Goal: Answer question/provide support

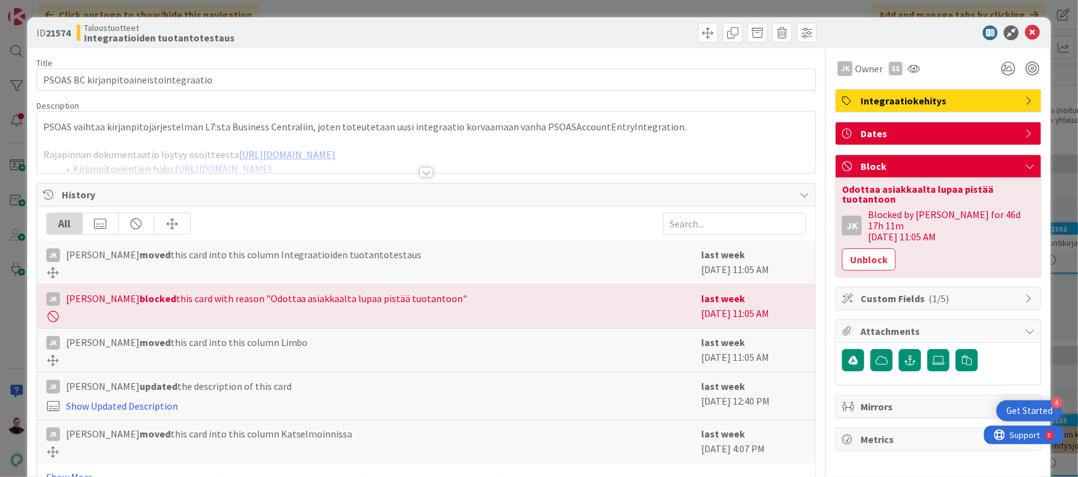
click at [9, 340] on div "ID 21574 Taloustuotteet Integraatioiden tuotantotestaus Title 38 / 128 PSOAS BC…" at bounding box center [539, 238] width 1078 height 477
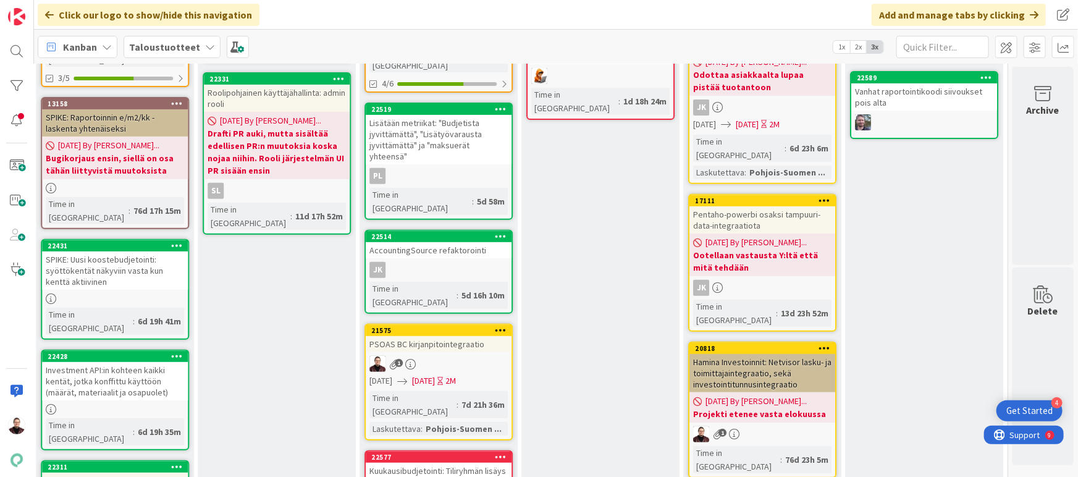
scroll to position [286, 1665]
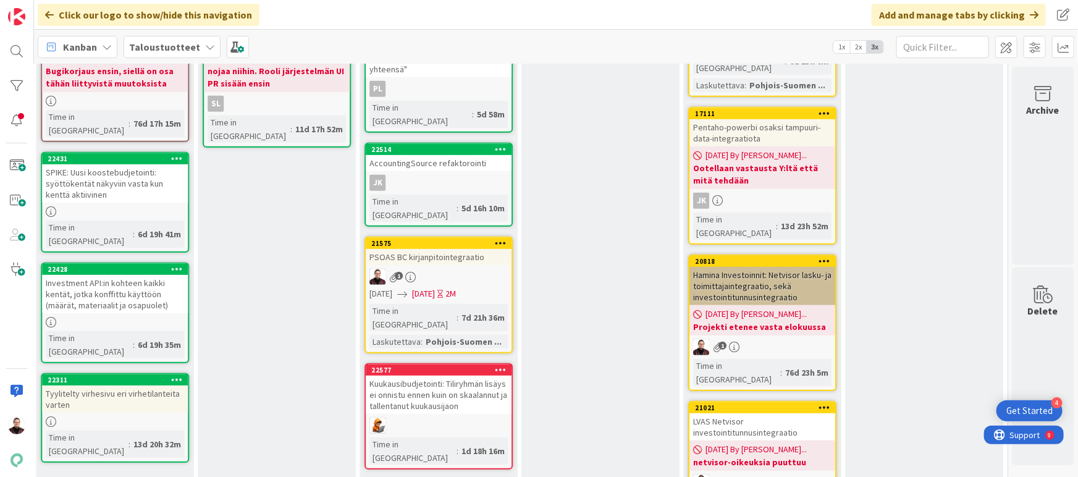
click at [782, 305] on div "[DATE] By [PERSON_NAME]... Projekti etenee vasta elokuussa" at bounding box center [762, 320] width 146 height 30
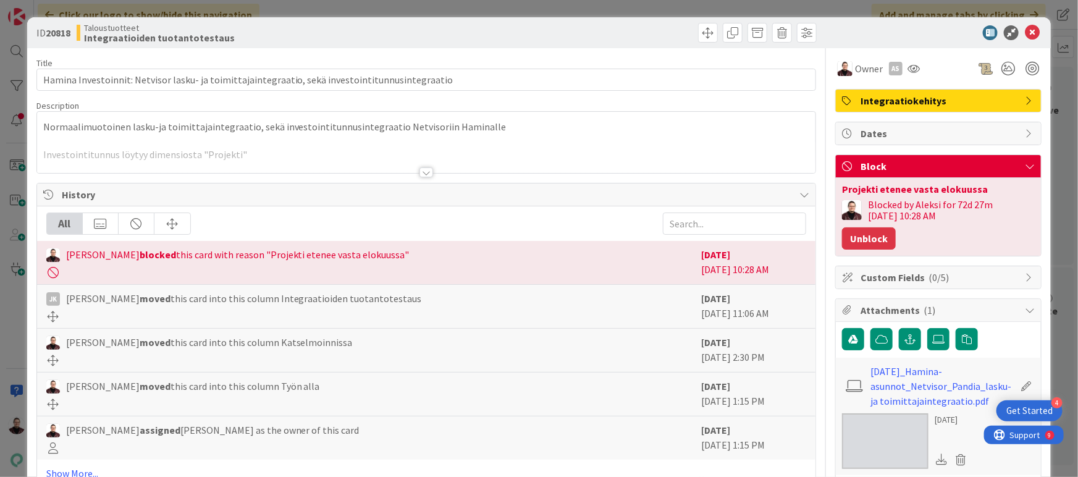
click at [860, 237] on button "Unblock" at bounding box center [869, 238] width 54 height 22
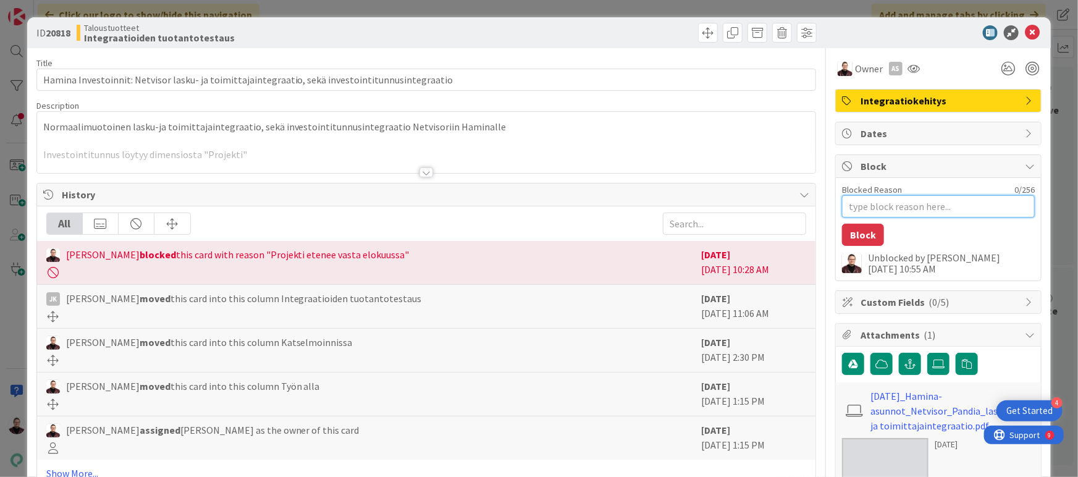
click at [878, 213] on textarea "Blocked Reason" at bounding box center [938, 206] width 193 height 22
type textarea "x"
type textarea "t"
type textarea "x"
type textarea "te"
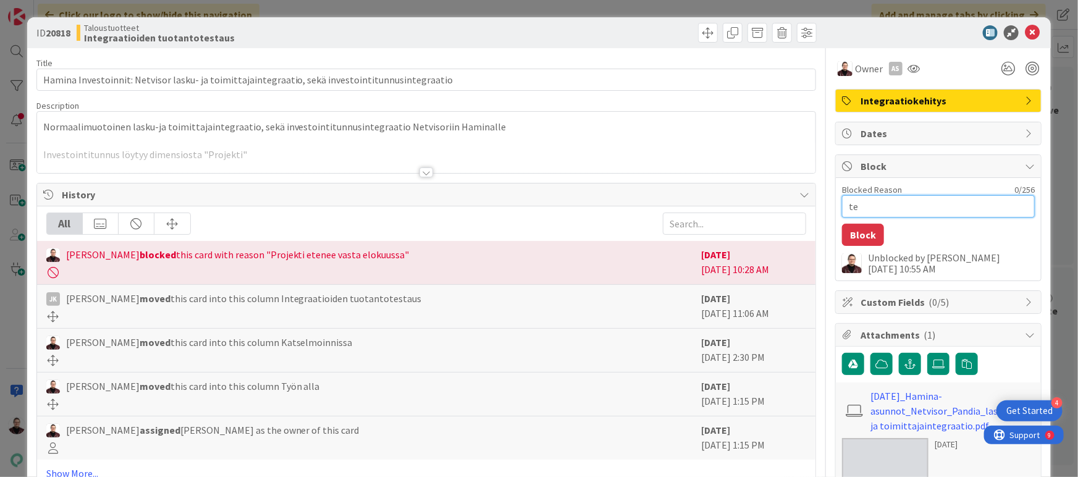
type textarea "x"
type textarea "tes"
type textarea "x"
type textarea "test"
type textarea "x"
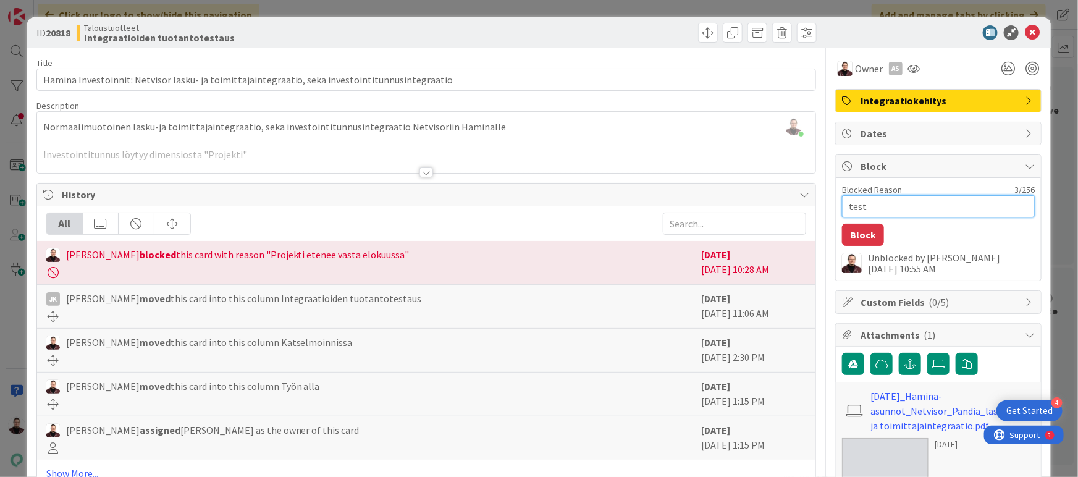
type textarea "testa"
type textarea "x"
type textarea "testau"
type textarea "x"
type textarea "testauk"
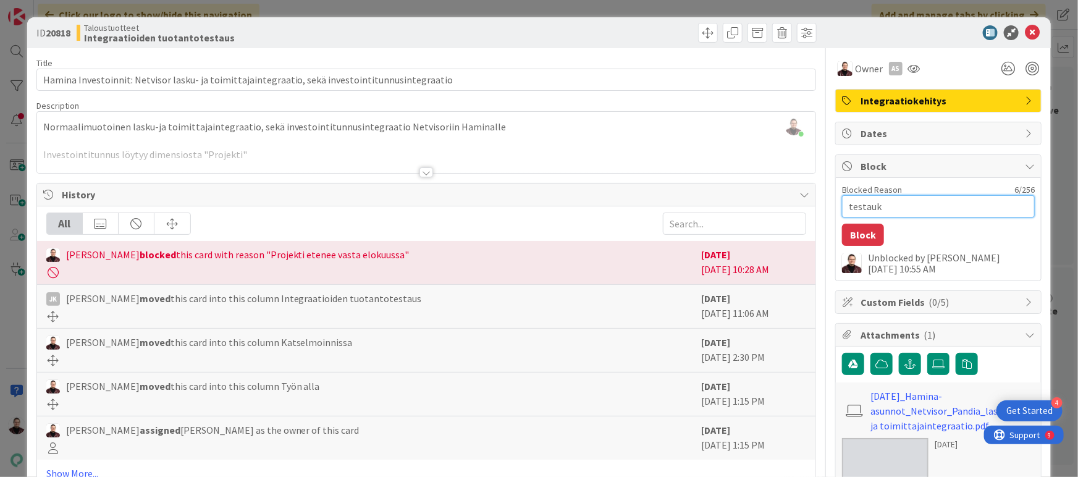
type textarea "x"
type textarea "testauks"
type textarea "x"
type textarea "testaukse"
type textarea "x"
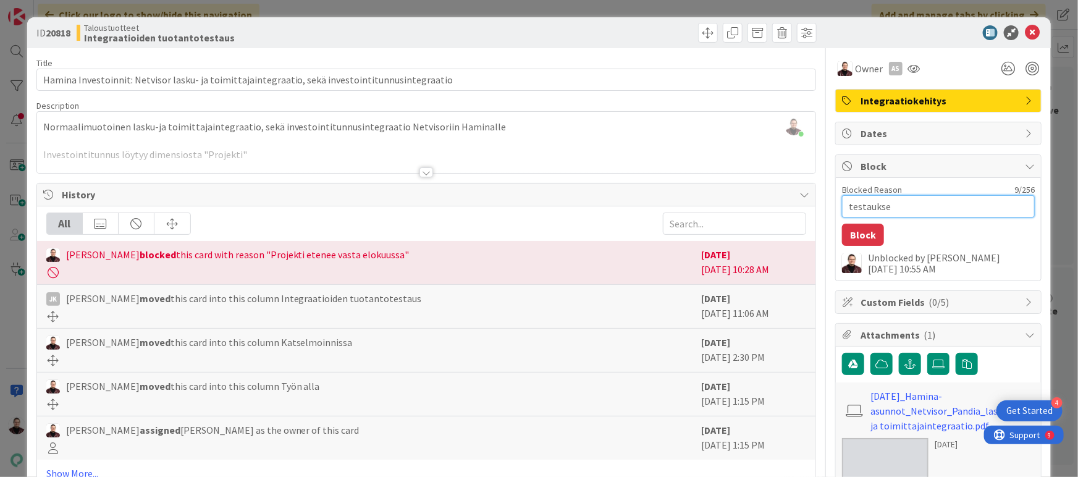
type textarea "testaukses"
type textarea "x"
type textarea "testauksess"
type textarea "x"
type textarea "testauksessa"
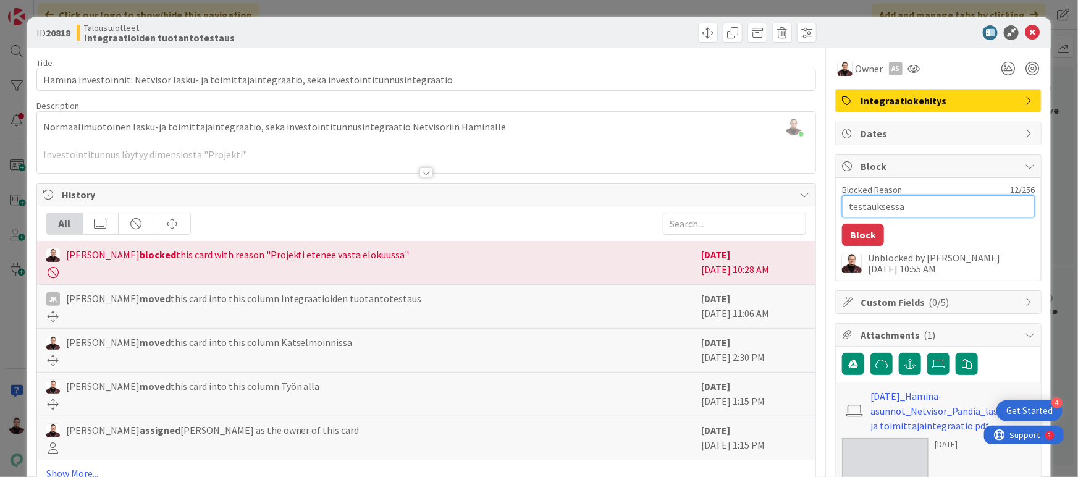
type textarea "x"
type textarea "testauksessa."
type textarea "x"
type textarea "testauksessa."
type textarea "x"
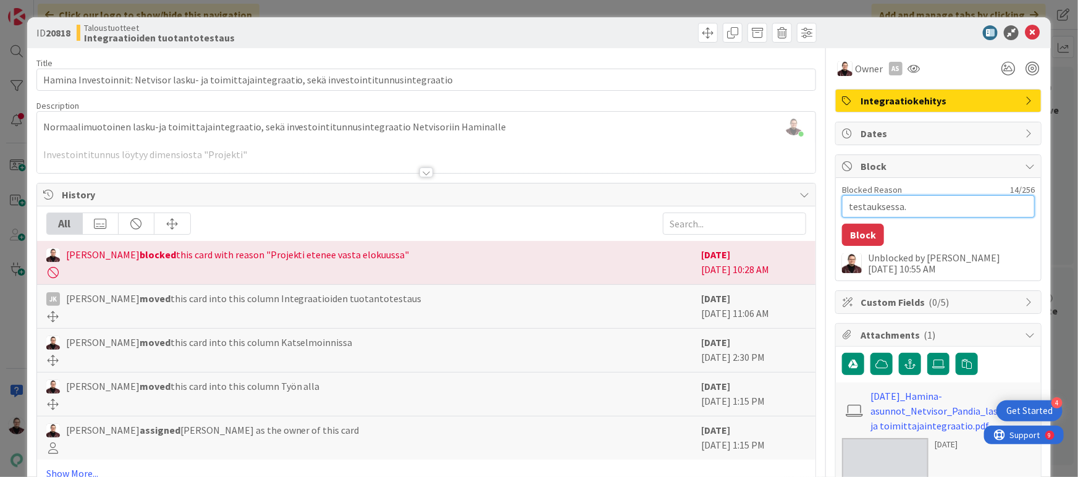
type textarea "testauksessa."
type textarea "x"
type textarea "testauksessa"
type textarea "x"
type textarea "testauksessa -"
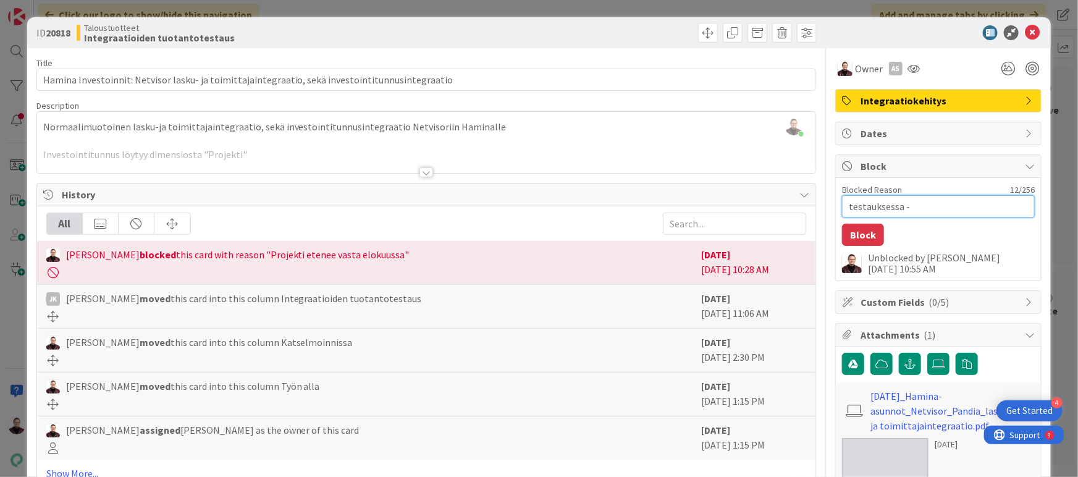
type textarea "x"
type textarea "testauksessa -"
type textarea "x"
type textarea "testauksessa - i"
type textarea "x"
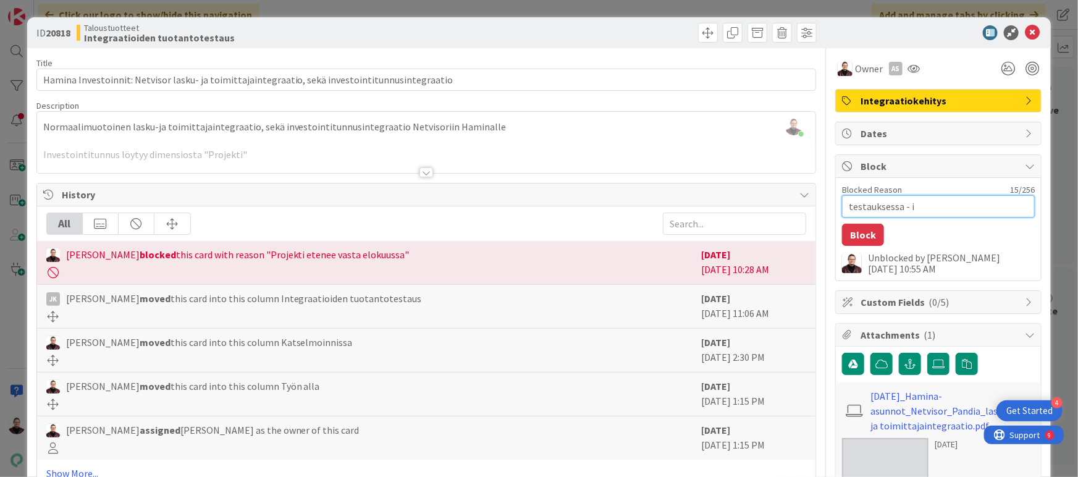
type textarea "testauksessa - in"
type textarea "x"
type textarea "testauksessa - inve"
type textarea "x"
type textarea "testauksessa - inves"
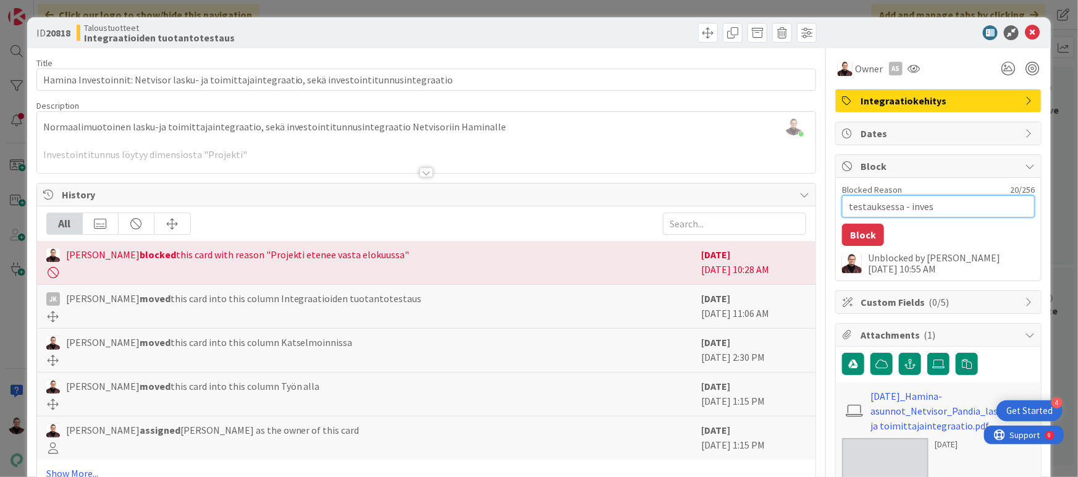
type textarea "x"
type textarea "testauksessa - invest"
type textarea "x"
type textarea "testauksessa - investo"
type textarea "x"
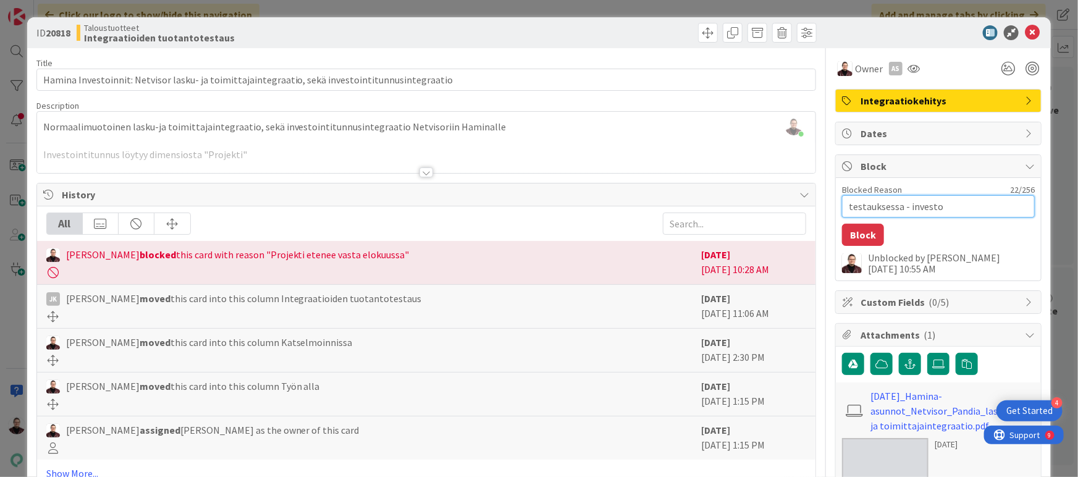
type textarea "testauksessa - investoi"
type textarea "x"
type textarea "testauksessa - investoint"
type textarea "x"
type textarea "testauksessa - investointi"
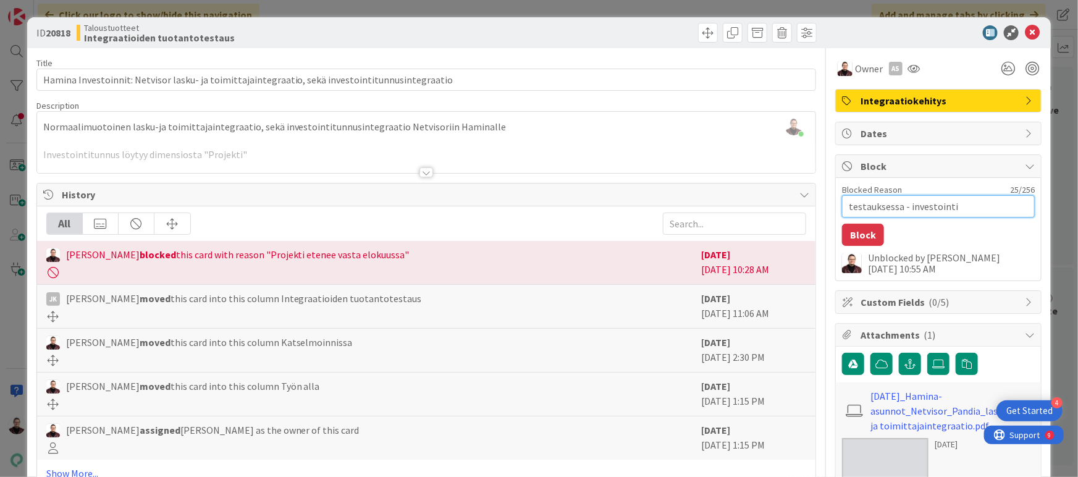
type textarea "x"
type textarea "testauksessa - investointit"
type textarea "x"
type textarea "testauksessa - investointitu"
type textarea "x"
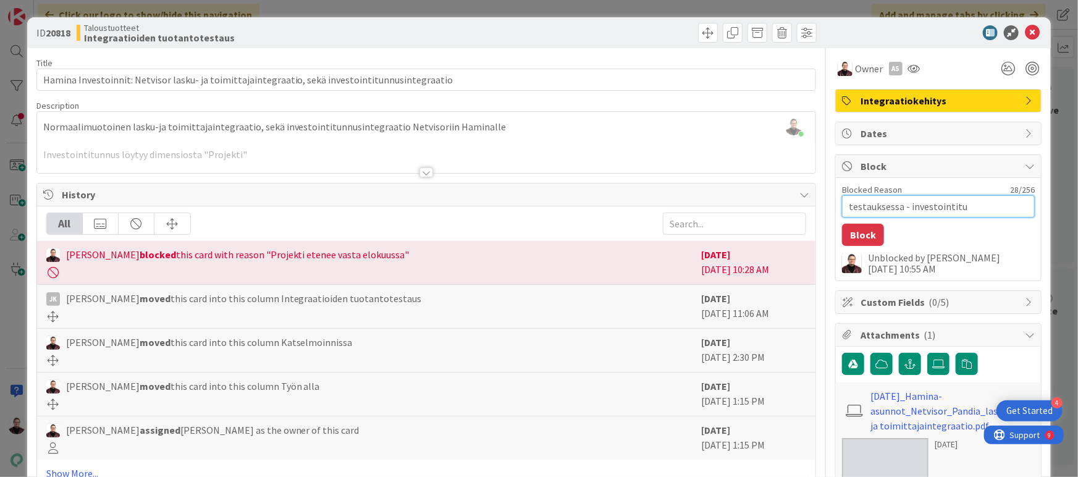
type textarea "testauksessa - investointitun"
type textarea "x"
type textarea "testauksessa - investointitunn"
type textarea "x"
type textarea "testauksessa - investointitunnu"
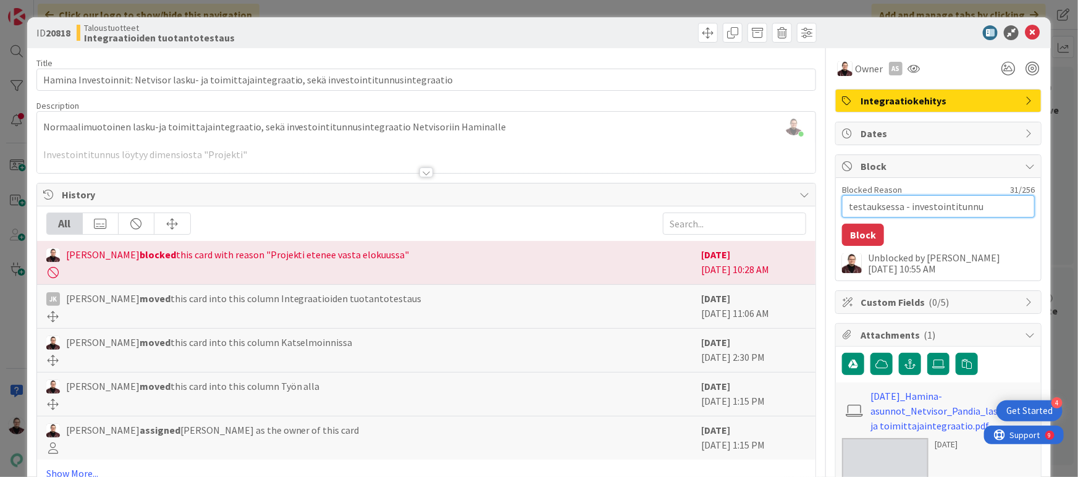
type textarea "x"
type textarea "testauksessa - investointitunnuk"
type textarea "x"
type textarea "testauksessa - investointitunnuks"
type textarea "x"
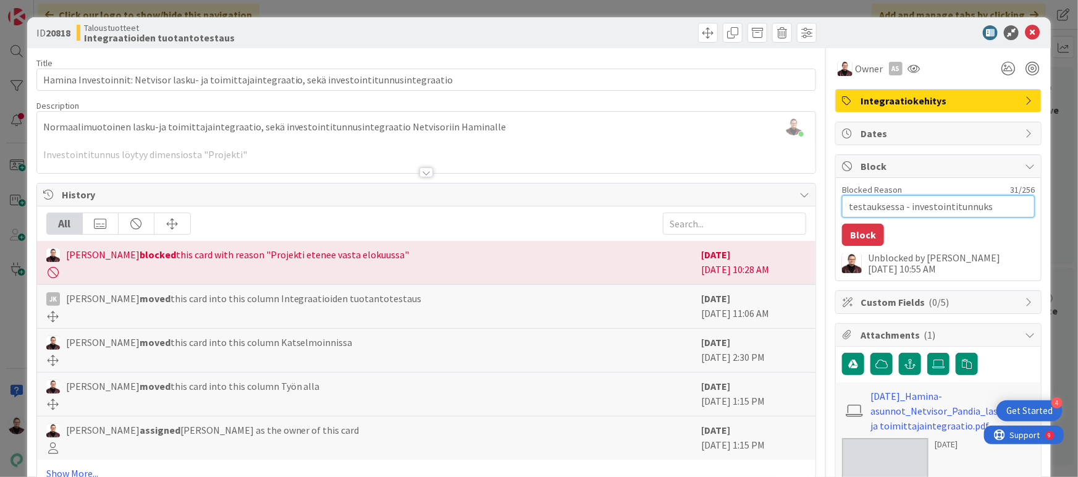
type textarea "testauksessa - investointitunnukse"
type textarea "x"
type textarea "testauksessa - investointitunnukset"
type textarea "x"
type textarea "testauksessa - investointitunnukset"
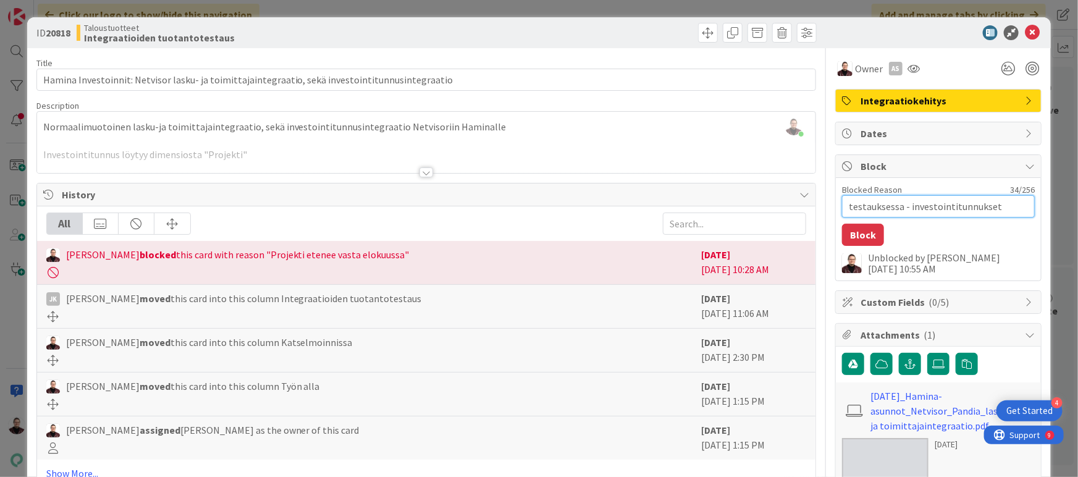
type textarea "x"
type textarea "testauksessa - investointitunnukset o"
type textarea "x"
type textarea "testauksessa - investointitunnukset ok"
type textarea "x"
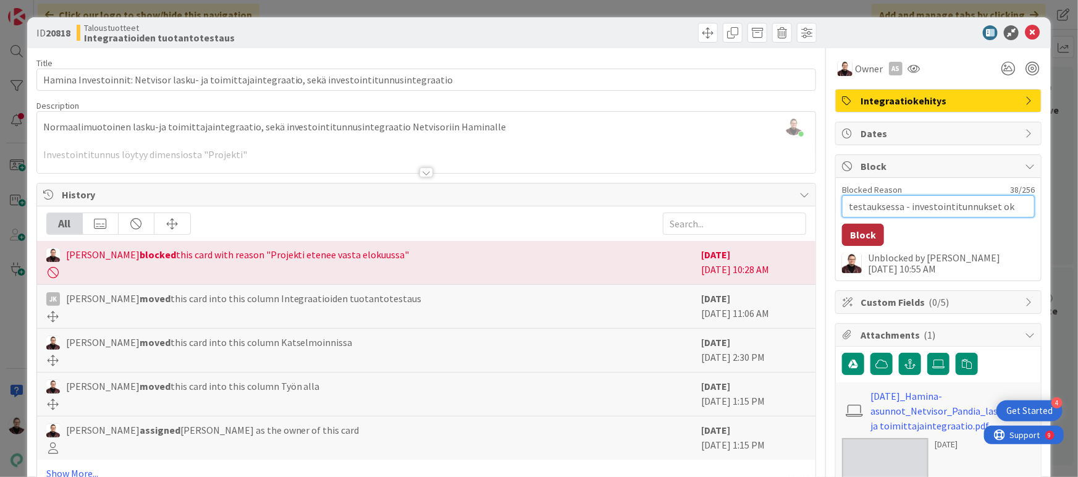
type textarea "testauksessa - investointitunnukset o"
type textarea "x"
type textarea "testauksessa - investointitunnukset"
type textarea "x"
type textarea "testauksessa - investointitunnukset"
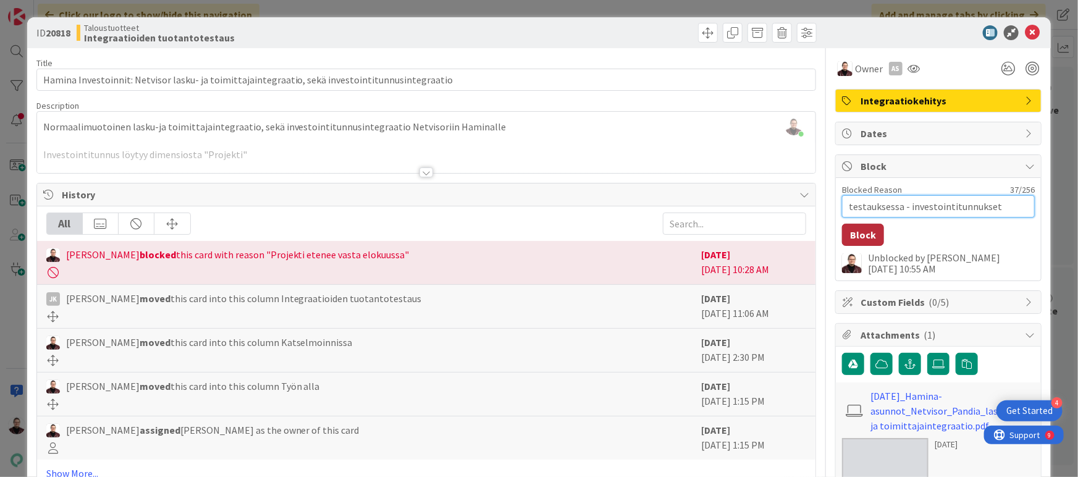
type textarea "x"
type textarea "testauksessa - investointitunnukse"
type textarea "x"
type textarea "testauksessa - investointitunnuks"
type textarea "x"
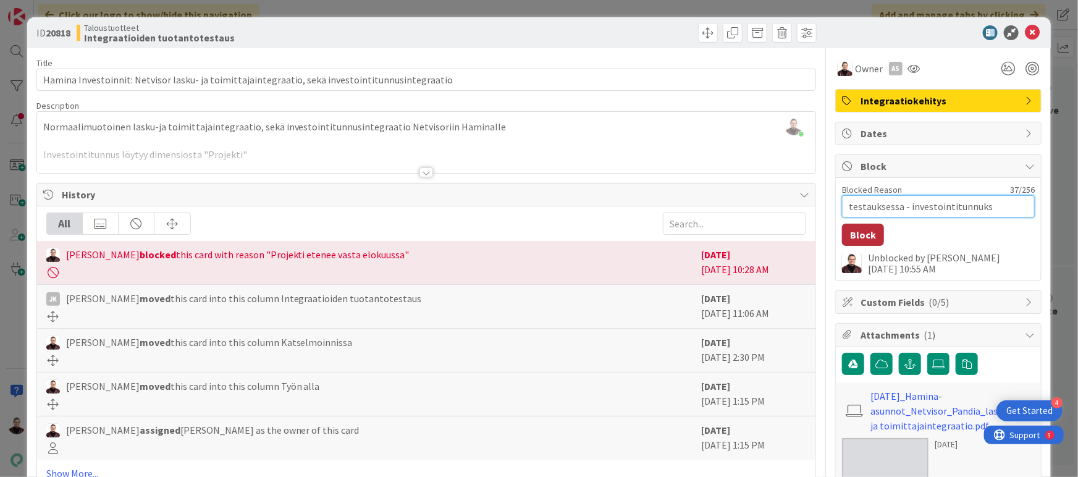
type textarea "testauksessa - investointitunnuk"
type textarea "x"
type textarea "testauksessa - investointitunnu"
type textarea "x"
type textarea "testauksessa - investointitunnus"
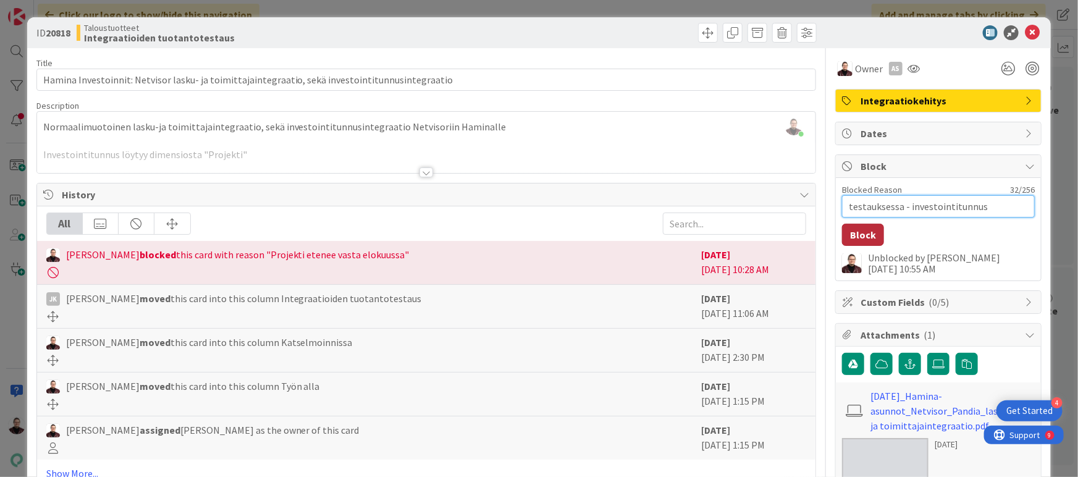
type textarea "x"
type textarea "testauksessa - investointitunnusi"
type textarea "x"
type textarea "testauksessa - investointitunnusint"
type textarea "x"
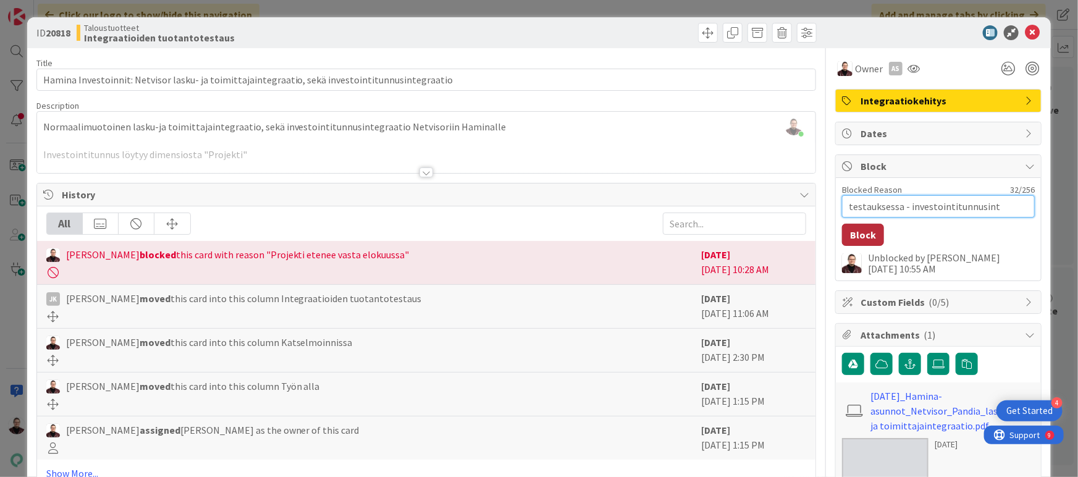
type textarea "testauksessa - investointitunnusinte"
type textarea "x"
type textarea "testauksessa - investointitunnusinteg"
type textarea "x"
type textarea "testauksessa - investointitunnusintegra"
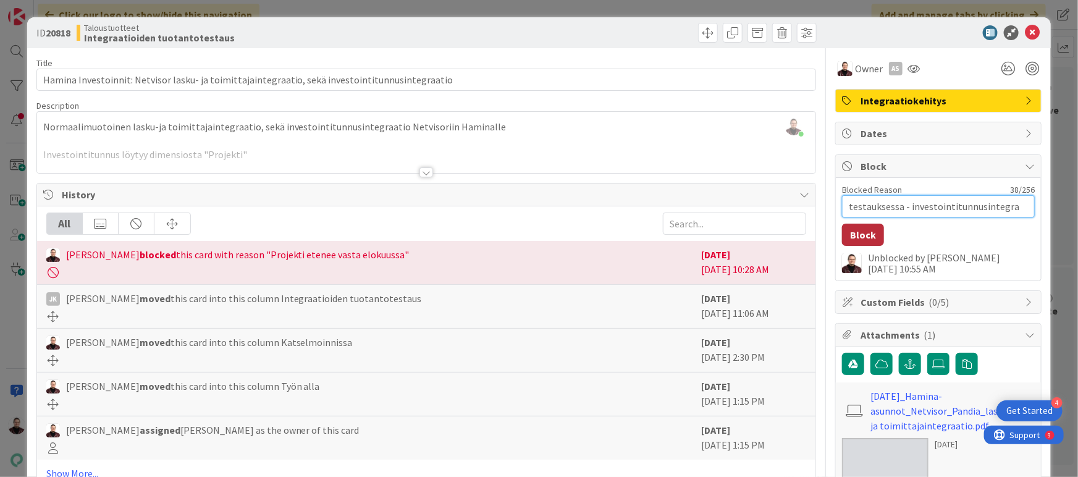
type textarea "x"
type textarea "testauksessa - investointitunnusintegrat"
type textarea "x"
type textarea "testauksessa - investointitunnusintegra"
type textarea "x"
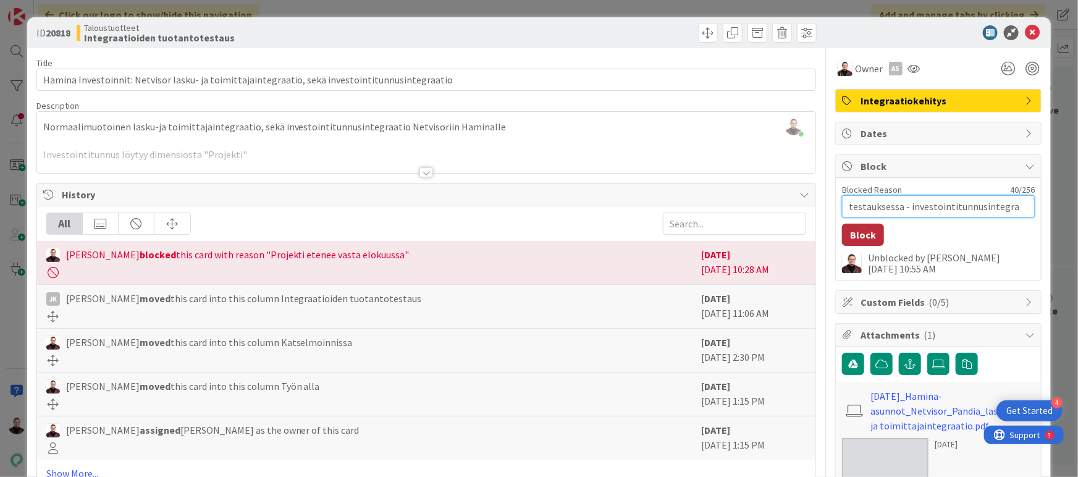
type textarea "testauksessa - investointitunnusintegraa"
type textarea "x"
type textarea "testauksessa - investointitunnusintegraat"
type textarea "x"
type textarea "testauksessa - investointitunnusintegraati"
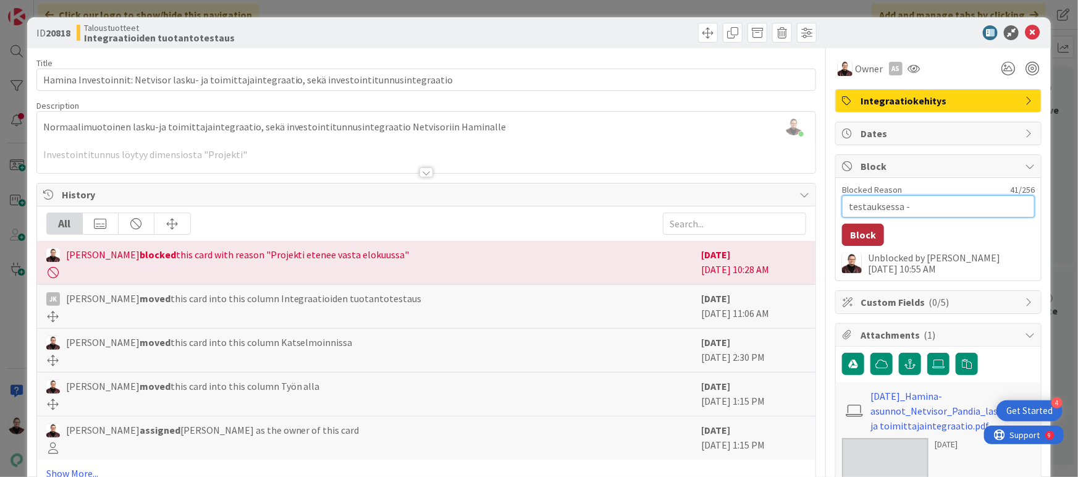
type textarea "x"
type textarea "testauksessa - investointitunnusintegraatio"
type textarea "x"
type textarea "testauksessa - investointitunnusintegraatio"
type textarea "x"
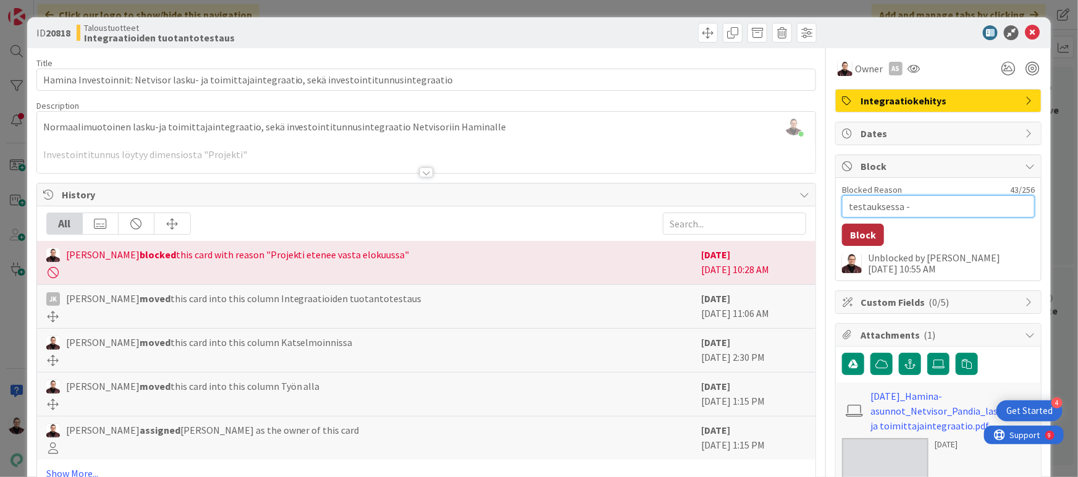
type textarea "testauksessa - investointitunnusintegraatio o"
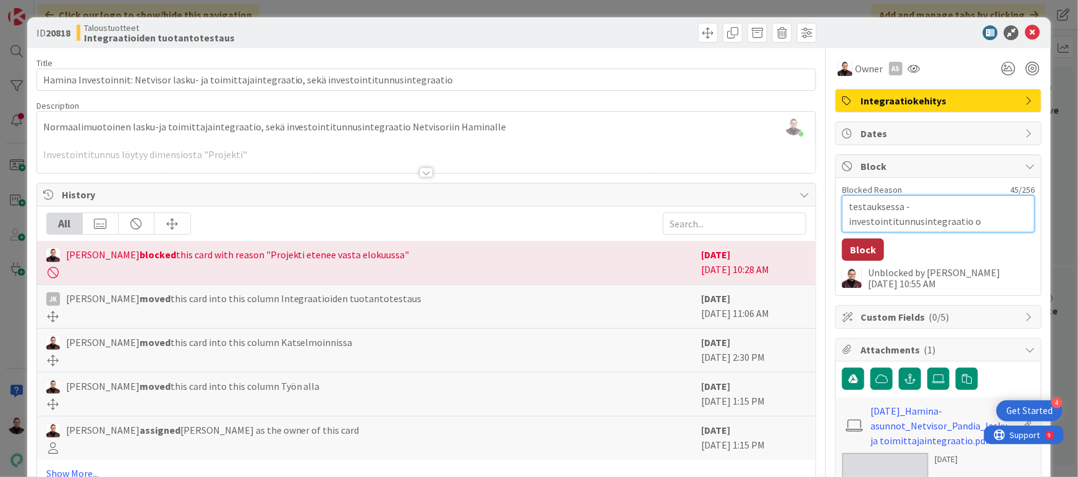
type textarea "x"
type textarea "testauksessa - investointitunnusintegraatio ok"
click at [859, 247] on button "Block" at bounding box center [863, 249] width 42 height 22
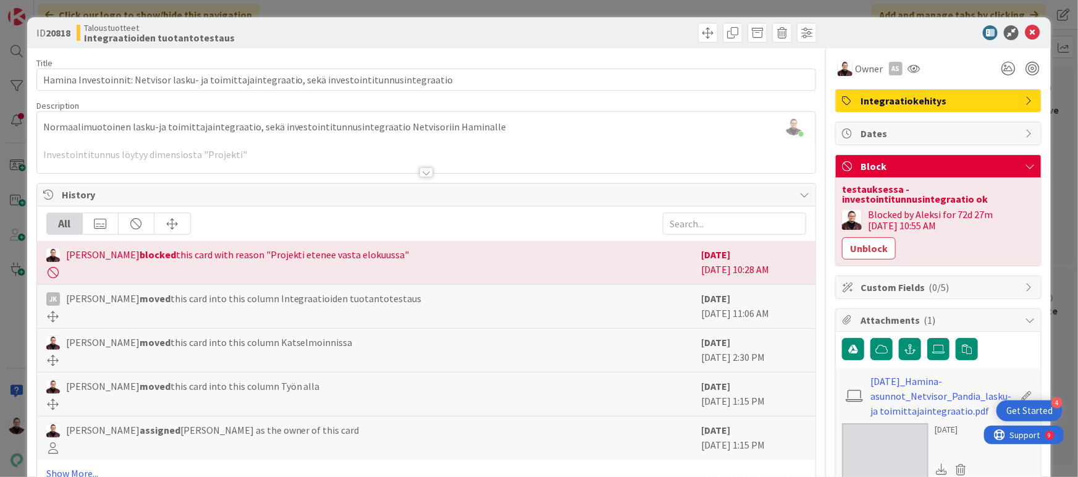
click at [1045, 218] on div "ID 20818 Taloustuotteet Integraatioiden tuotantotestaus Title 96 / 128 Hamina I…" at bounding box center [539, 238] width 1078 height 477
